Goal: Transaction & Acquisition: Book appointment/travel/reservation

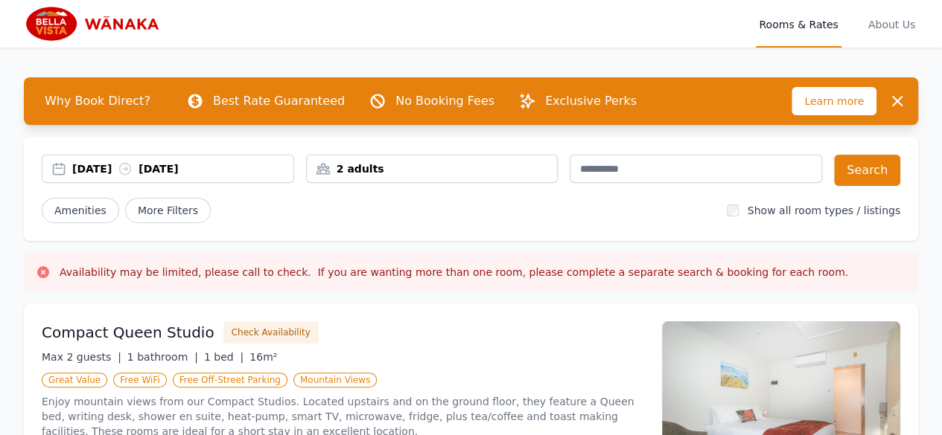
click at [77, 170] on div "[DATE] [DATE]" at bounding box center [182, 169] width 221 height 15
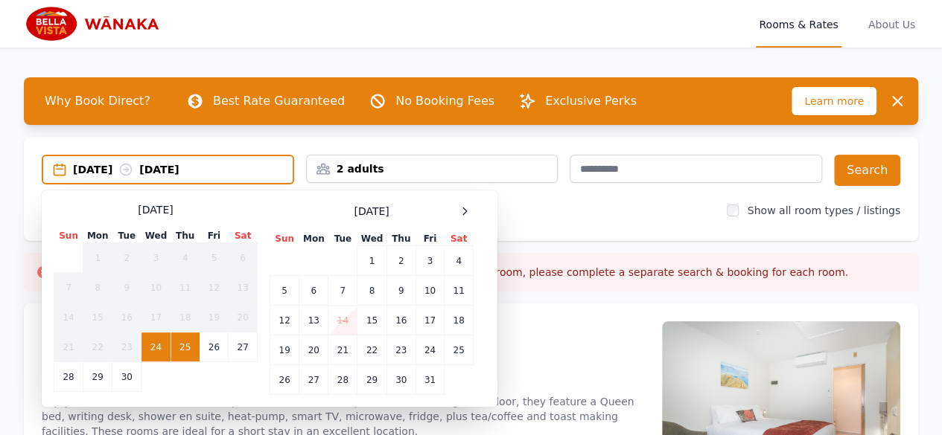
click at [92, 380] on td "29" at bounding box center [97, 378] width 29 height 30
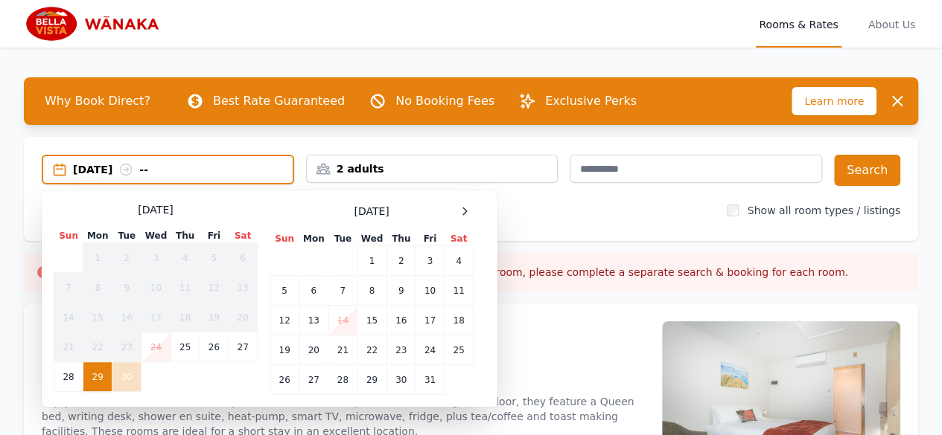
click at [122, 375] on td "30" at bounding box center [126, 378] width 29 height 30
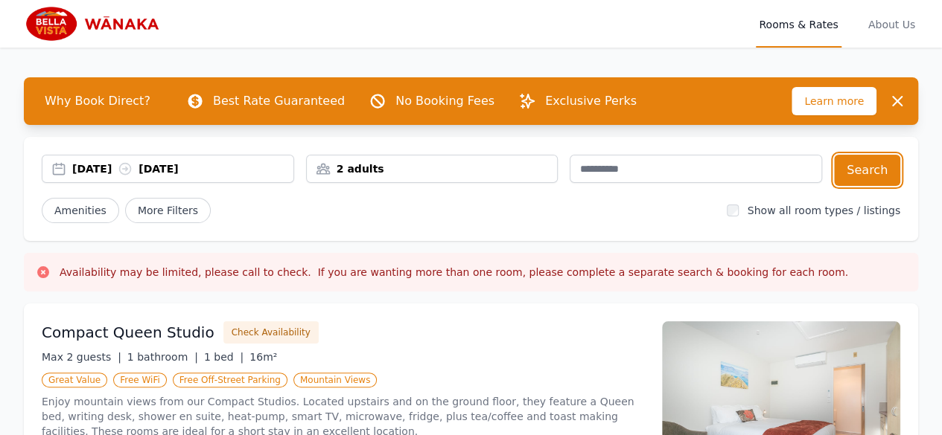
click at [866, 165] on button "Search" at bounding box center [867, 170] width 66 height 31
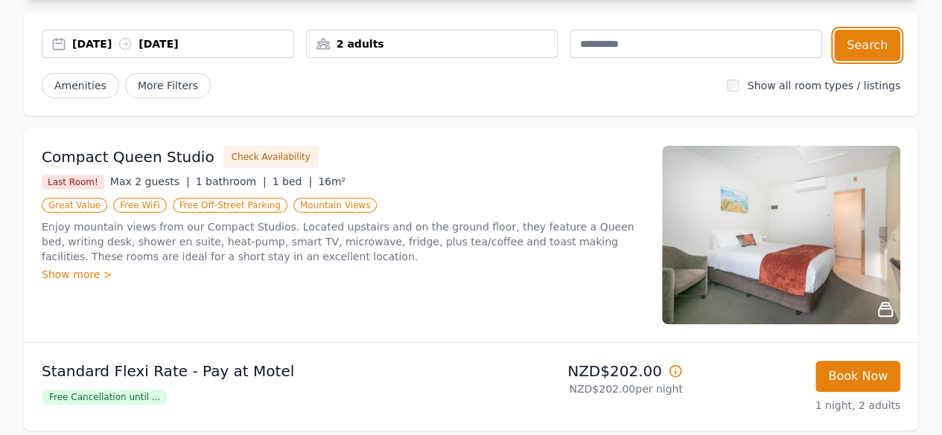
scroll to position [149, 0]
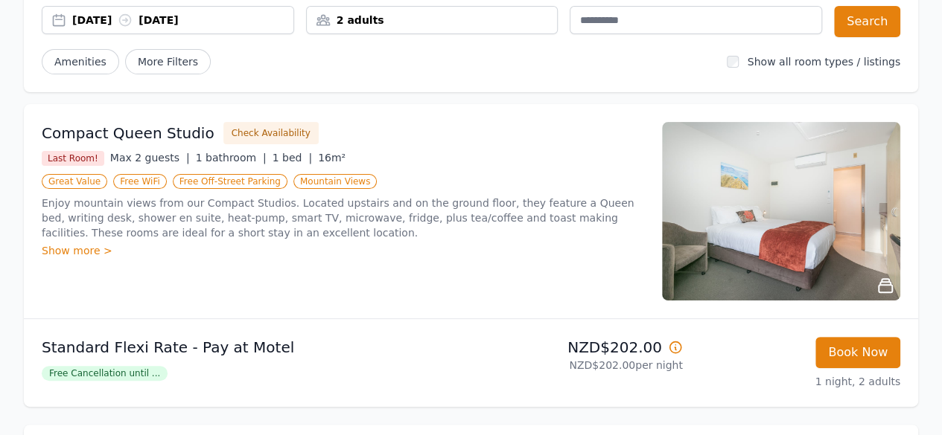
click at [66, 252] on div "Show more >" at bounding box center [343, 250] width 602 height 15
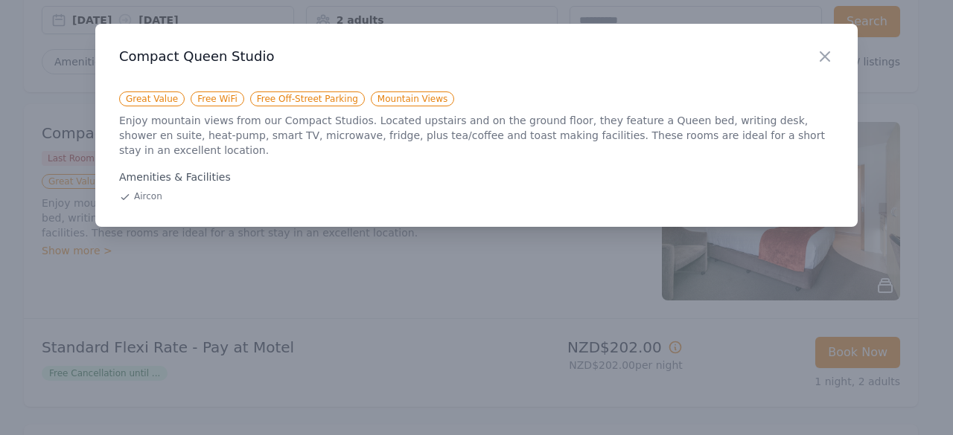
click at [828, 58] on icon "button" at bounding box center [825, 57] width 18 height 18
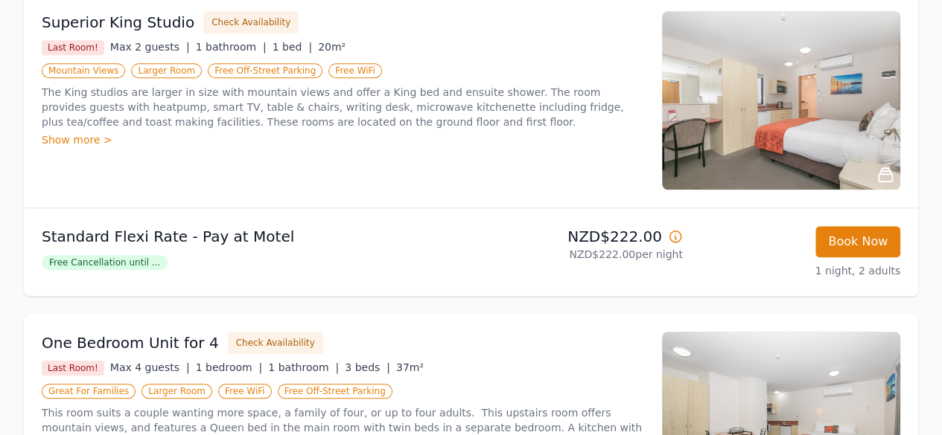
scroll to position [596, 0]
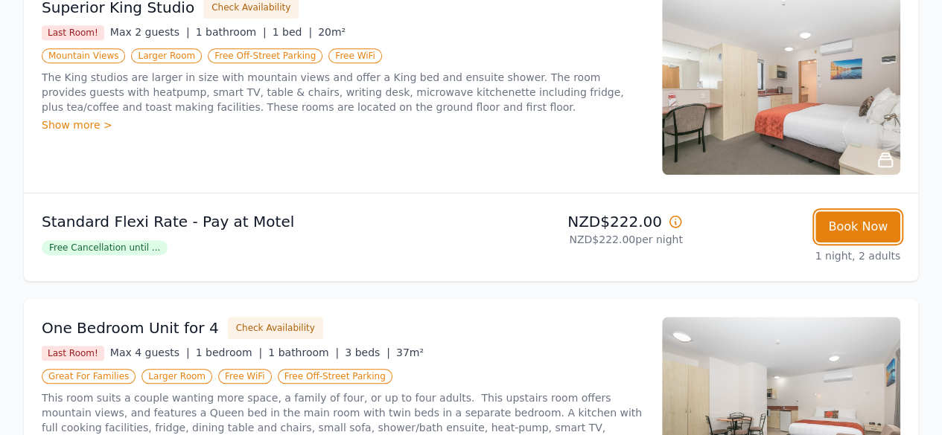
click at [857, 233] on button "Book Now" at bounding box center [857, 226] width 85 height 31
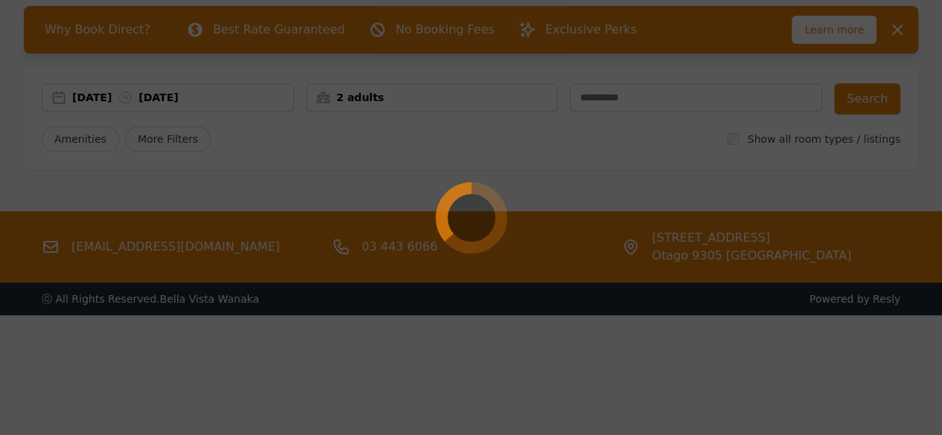
scroll to position [71, 0]
select select "**"
